Goal: Task Accomplishment & Management: Use online tool/utility

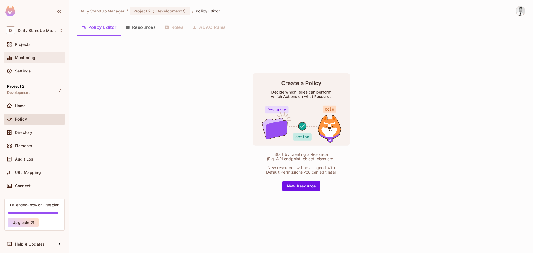
click at [42, 56] on div "Monitoring" at bounding box center [39, 58] width 48 height 4
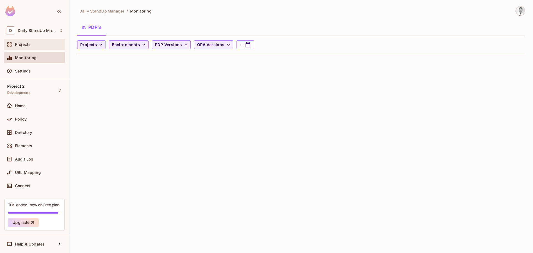
click at [36, 47] on div "Projects" at bounding box center [34, 44] width 57 height 7
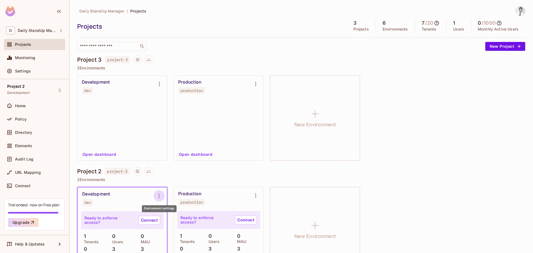
click at [161, 193] on icon "Environment settings" at bounding box center [159, 195] width 7 height 7
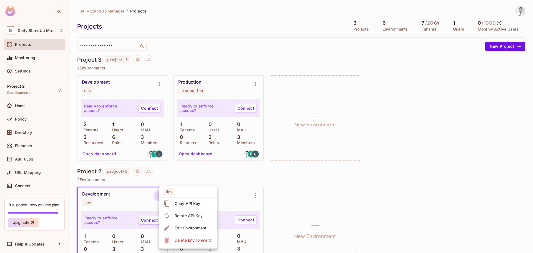
click at [188, 172] on div at bounding box center [266, 126] width 533 height 253
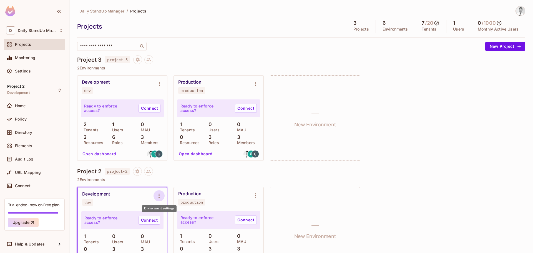
click at [162, 192] on icon "Environment settings" at bounding box center [159, 195] width 7 height 7
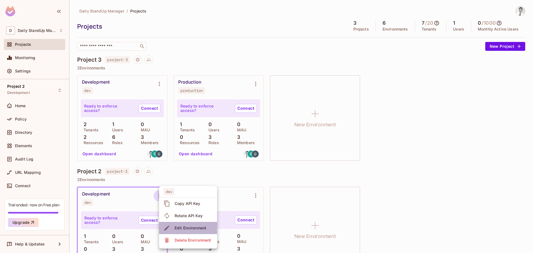
click at [193, 223] on span "Edit Environment" at bounding box center [190, 227] width 35 height 9
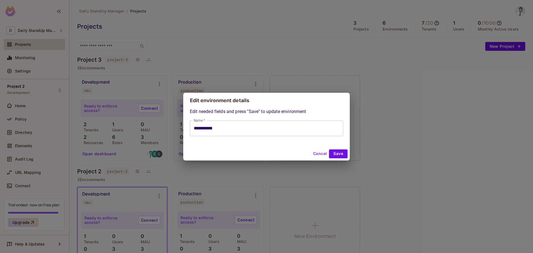
click at [316, 154] on button "Cancel" at bounding box center [320, 153] width 18 height 9
type input "**********"
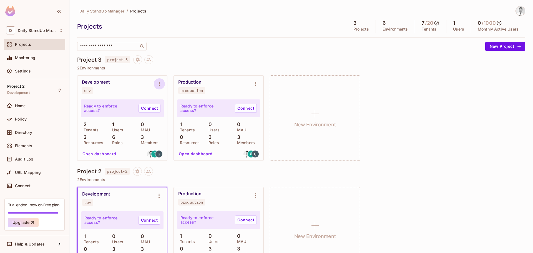
click at [162, 85] on icon "Environment settings" at bounding box center [159, 83] width 7 height 7
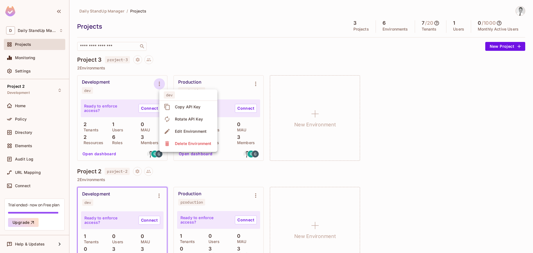
click at [197, 59] on div at bounding box center [266, 126] width 533 height 253
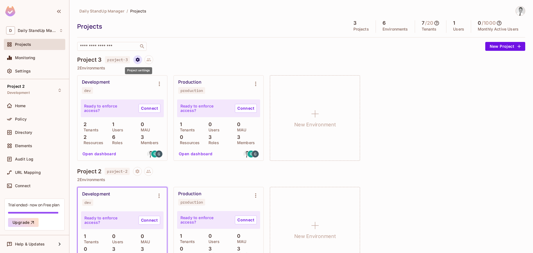
click at [140, 60] on icon "Project settings" at bounding box center [138, 59] width 4 height 4
click at [164, 82] on div "Edit Project" at bounding box center [165, 81] width 22 height 6
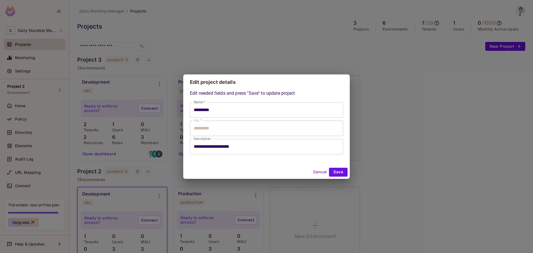
click at [314, 177] on div "Cancel Save" at bounding box center [266, 171] width 167 height 13
click at [319, 173] on button "Cancel" at bounding box center [320, 172] width 18 height 9
type input "*********"
type input "**********"
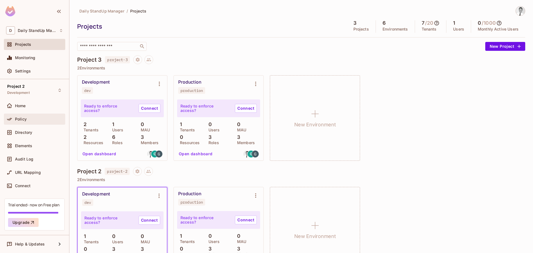
click at [31, 120] on div "Policy" at bounding box center [39, 119] width 48 height 4
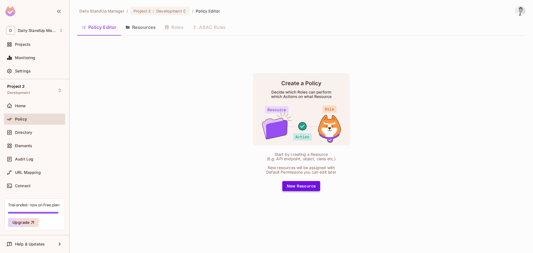
click at [296, 187] on button "New Resource" at bounding box center [301, 186] width 38 height 10
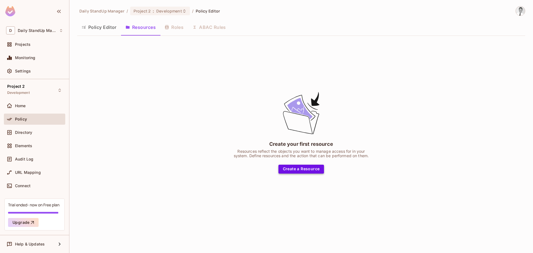
click at [300, 169] on button "Create a Resource" at bounding box center [301, 169] width 46 height 9
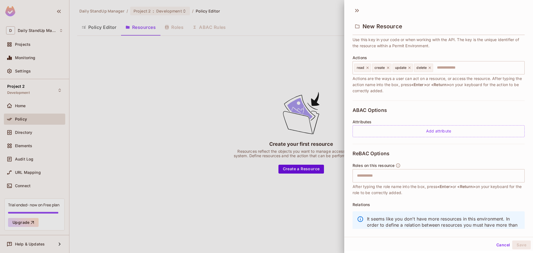
scroll to position [74, 0]
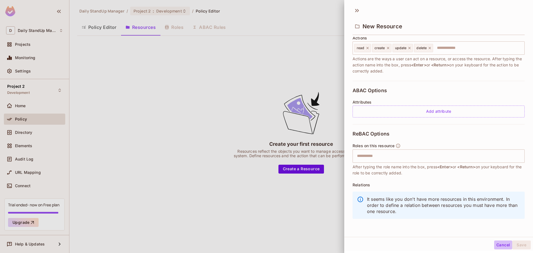
click at [495, 244] on button "Cancel" at bounding box center [503, 244] width 18 height 9
